Goal: Task Accomplishment & Management: Manage account settings

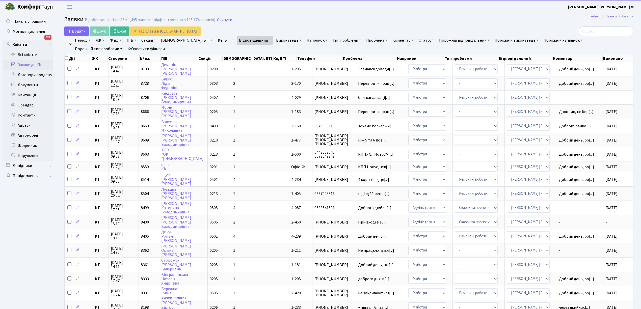
select select "25"
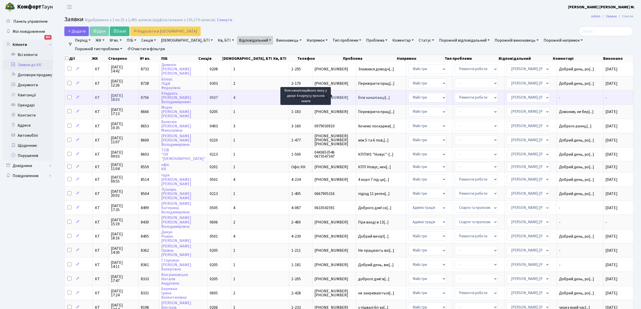
click at [358, 97] on span "біля каналізаці[...]" at bounding box center [374, 98] width 32 height 6
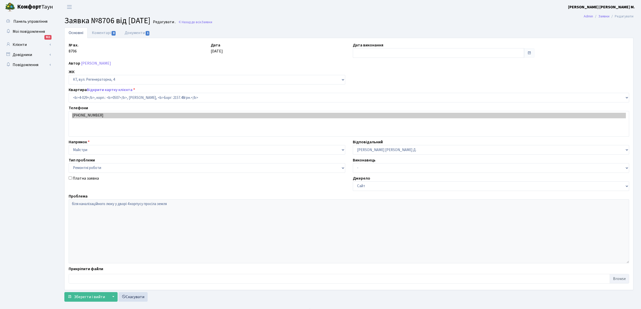
select select "1264"
select select "62"
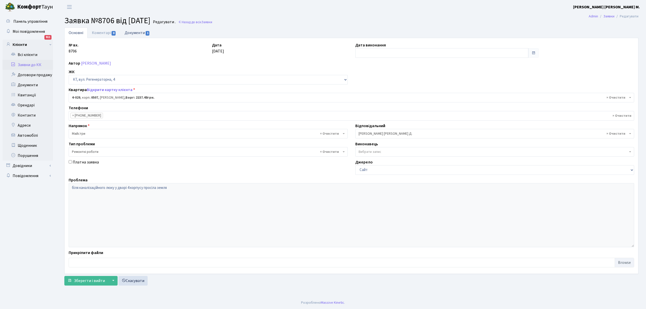
click at [140, 32] on link "Документи 1" at bounding box center [137, 32] width 34 height 10
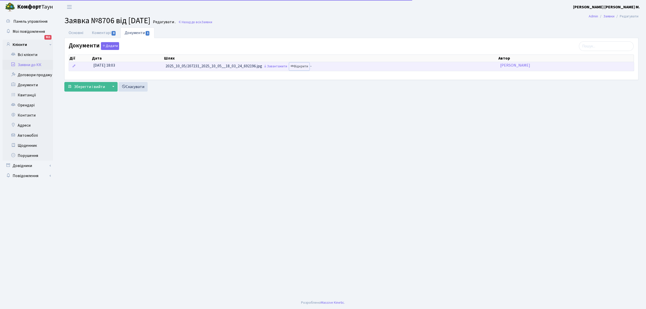
click at [303, 67] on link "Відкрити" at bounding box center [299, 67] width 20 height 8
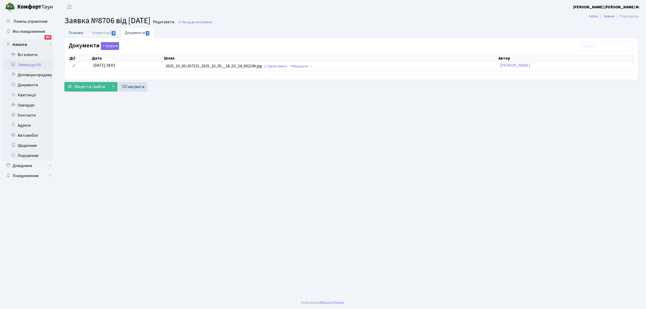
click at [74, 35] on link "Основні" at bounding box center [75, 32] width 23 height 10
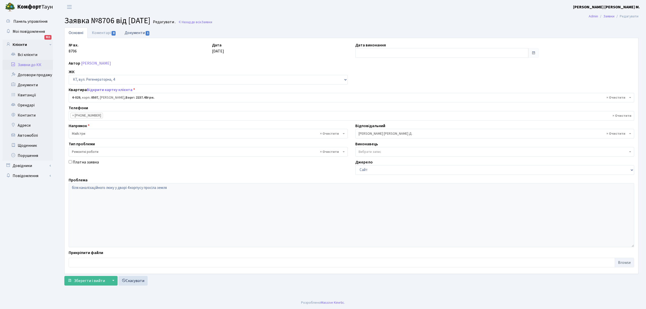
click at [134, 32] on link "Документи 1" at bounding box center [137, 32] width 34 height 10
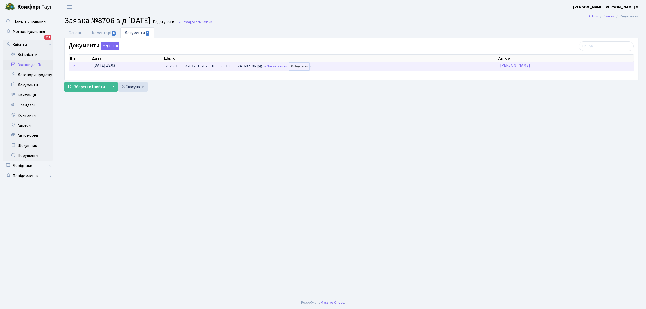
click at [305, 70] on link "Відкрити" at bounding box center [299, 67] width 20 height 8
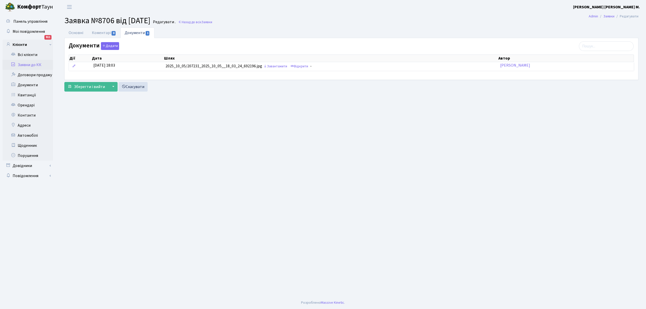
click at [33, 64] on link "Заявки до КК" at bounding box center [28, 65] width 50 height 10
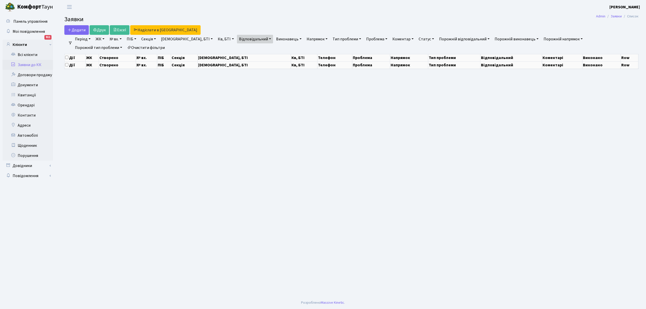
select select "25"
